Goal: Task Accomplishment & Management: Use online tool/utility

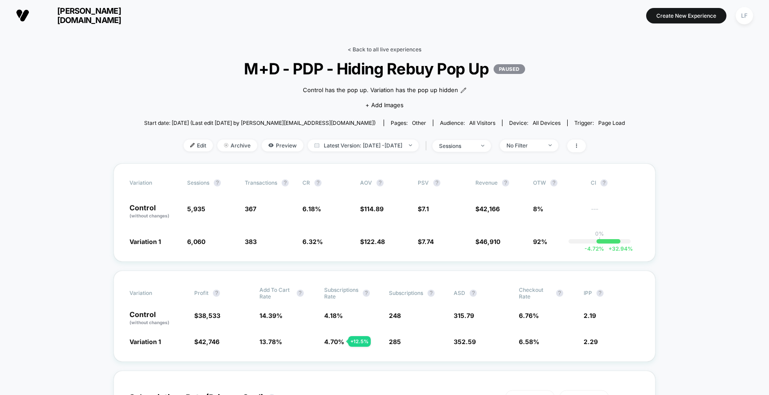
click at [404, 50] on link "< Back to all live experiences" at bounding box center [385, 49] width 74 height 7
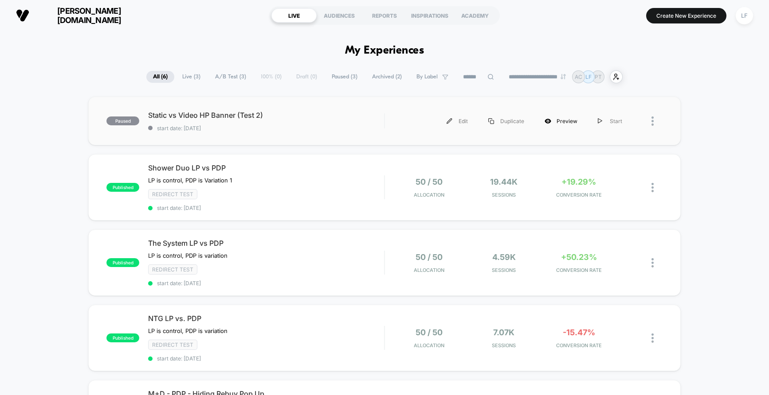
click at [574, 119] on div "Preview" at bounding box center [560, 121] width 53 height 20
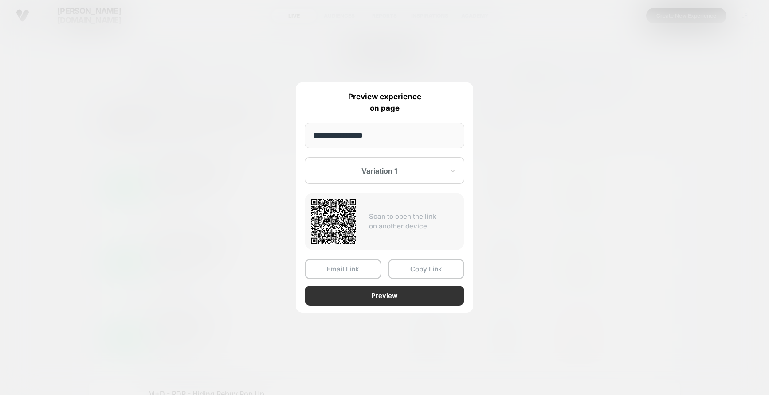
click at [406, 294] on button "Preview" at bounding box center [385, 296] width 160 height 20
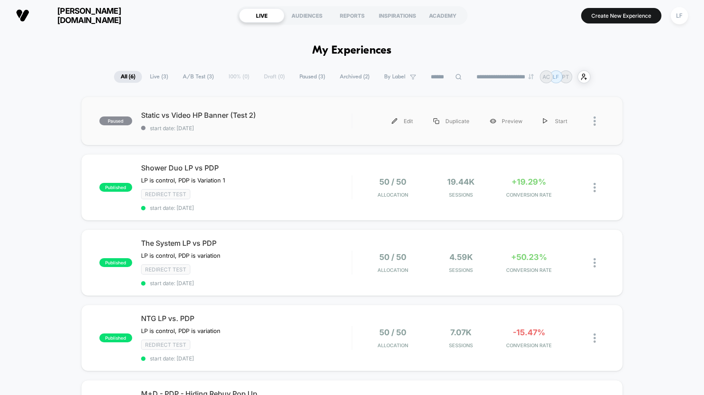
click at [595, 126] on div at bounding box center [598, 121] width 11 height 20
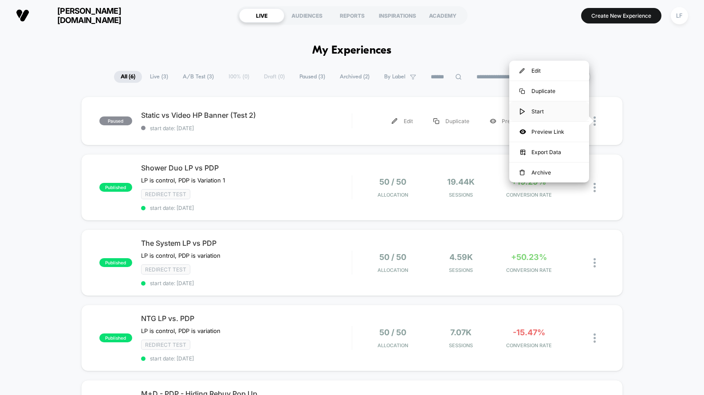
click at [566, 113] on div "Start" at bounding box center [549, 112] width 80 height 20
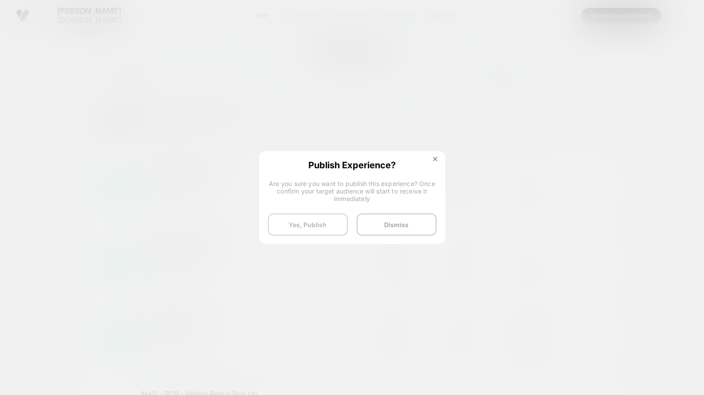
click at [333, 218] on button "Yes, Publish" at bounding box center [308, 225] width 80 height 22
